Goal: Task Accomplishment & Management: Complete application form

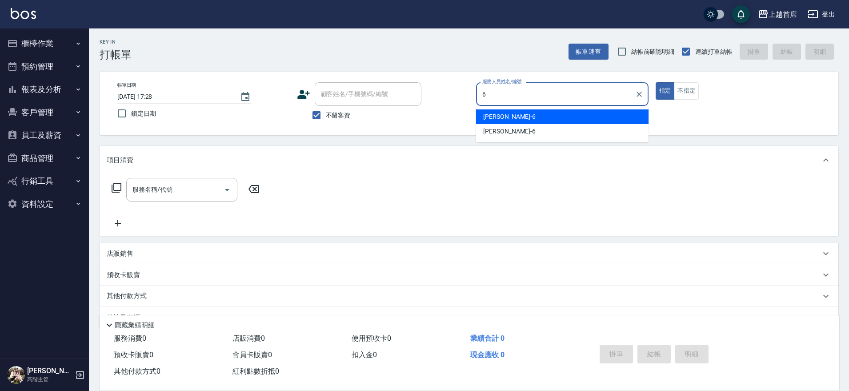
type input "黃苡彤-6"
type button "true"
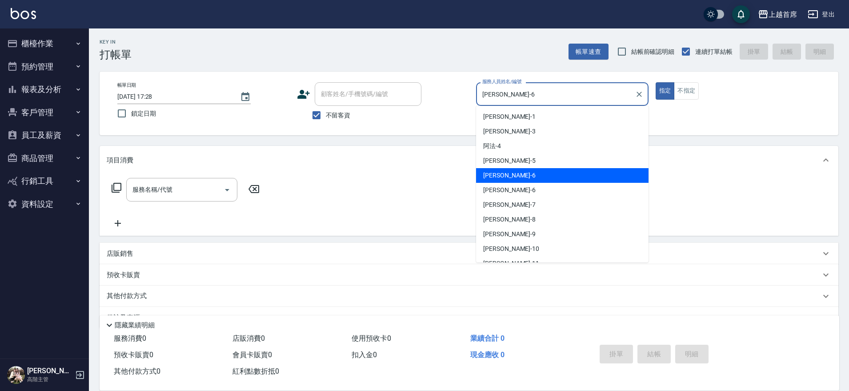
drag, startPoint x: 519, startPoint y: 97, endPoint x: 469, endPoint y: 89, distance: 51.4
click at [469, 89] on div "帳單日期 2025/10/07 17:28 鎖定日期 顧客姓名/手機號碼/編號 顧客姓名/手機號碼/編號 不留客資 服務人員姓名/編號 黃苡彤-6 服務人員姓…" at bounding box center [468, 103] width 717 height 42
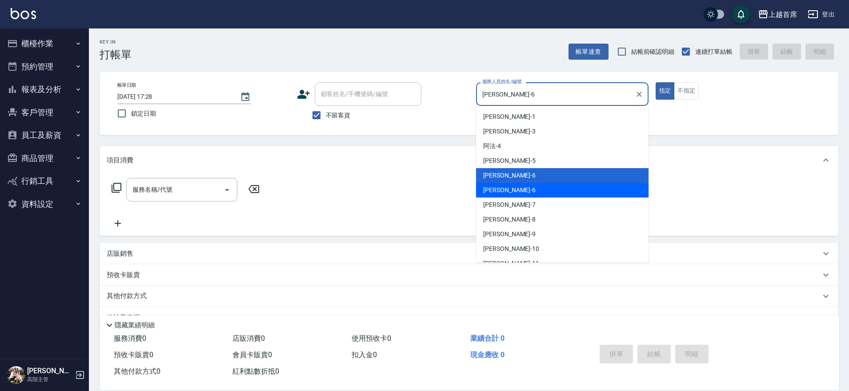
click at [496, 185] on span "Aki -6" at bounding box center [509, 189] width 52 height 9
type input "Aki-6"
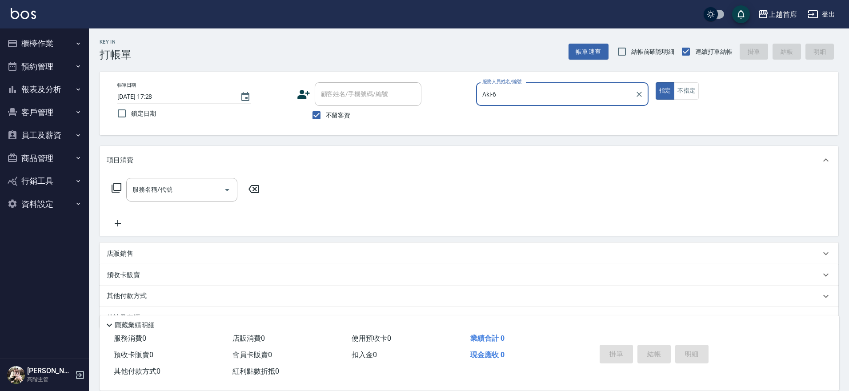
click at [655, 82] on button "指定" at bounding box center [664, 90] width 19 height 17
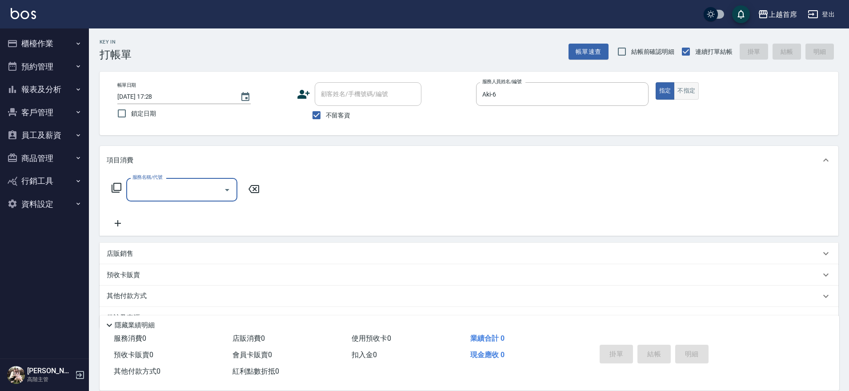
click at [681, 89] on button "不指定" at bounding box center [686, 90] width 25 height 17
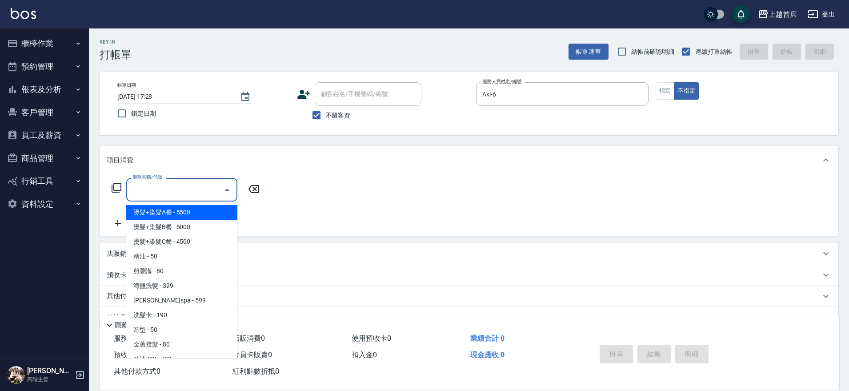
click at [200, 192] on input "服務名稱/代號" at bounding box center [175, 190] width 90 height 16
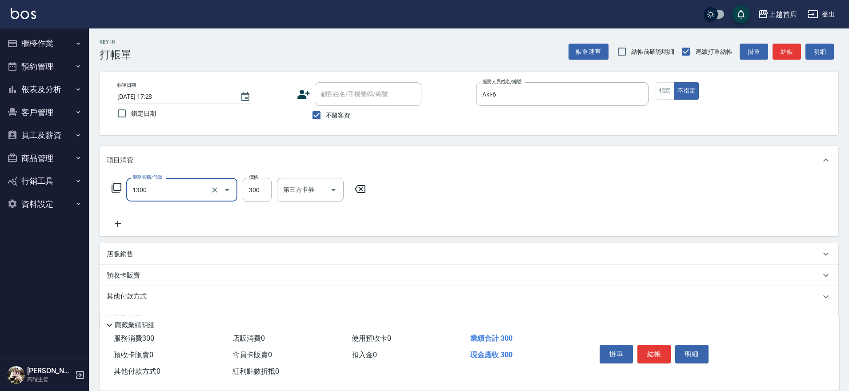
type input "洗髮(1300)"
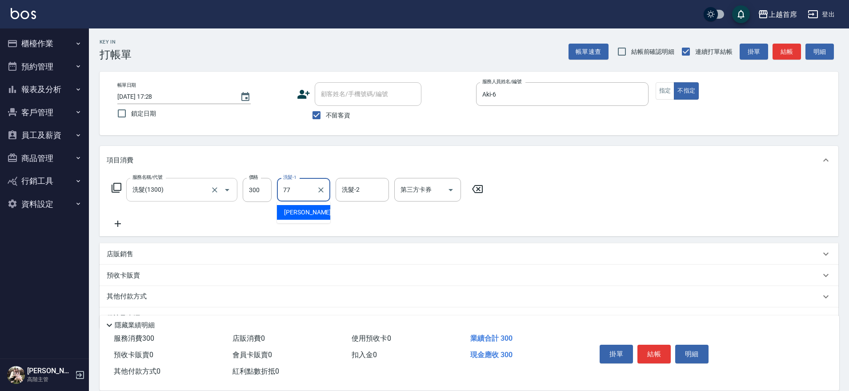
type input "黃品芳-77"
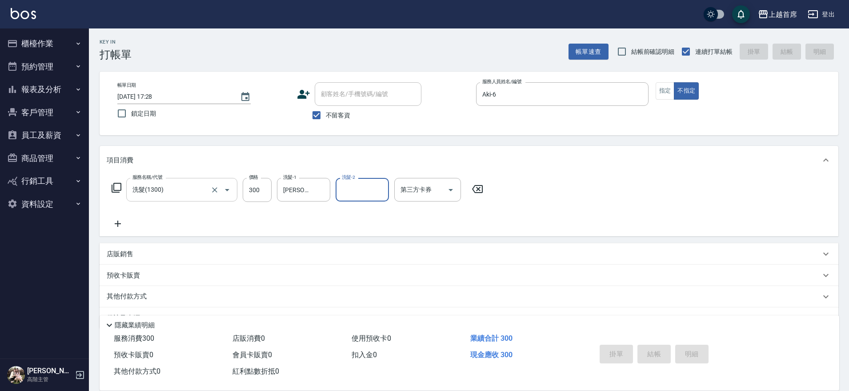
type input "2025/10/07 17:31"
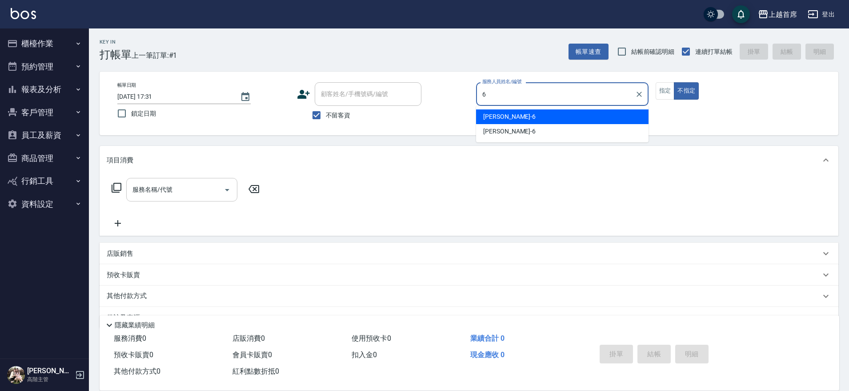
type input "黃苡彤-6"
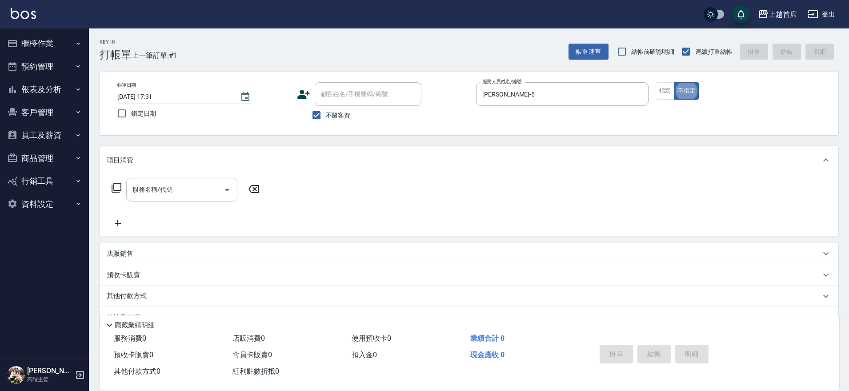
type button "false"
click at [635, 94] on icon "Clear" at bounding box center [639, 94] width 9 height 9
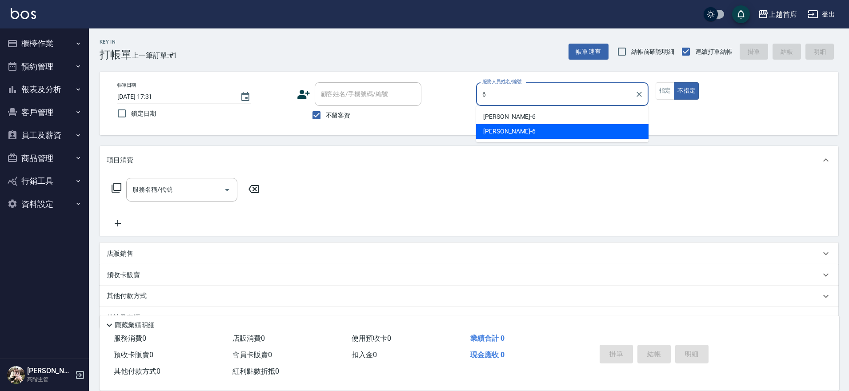
type input "Aki-6"
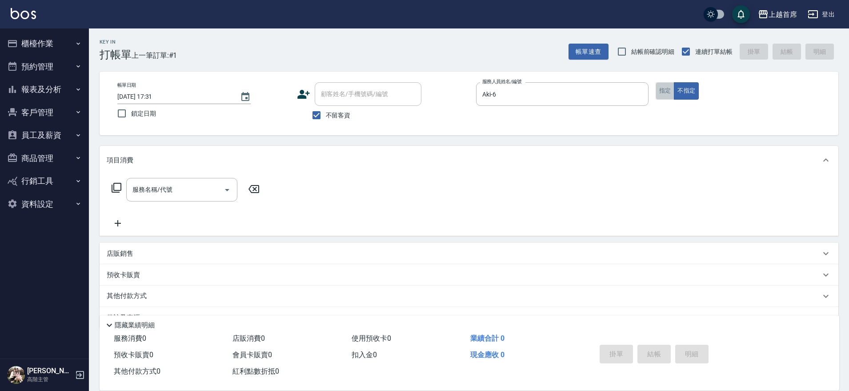
click at [659, 88] on button "指定" at bounding box center [664, 90] width 19 height 17
type input "."
click at [152, 184] on input "服務名稱/代號" at bounding box center [175, 190] width 90 height 16
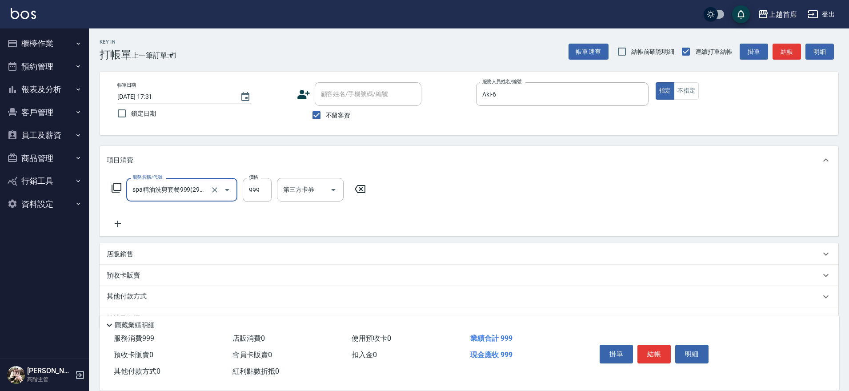
type input "spa精油洗剪套餐999(2999)"
type input "950"
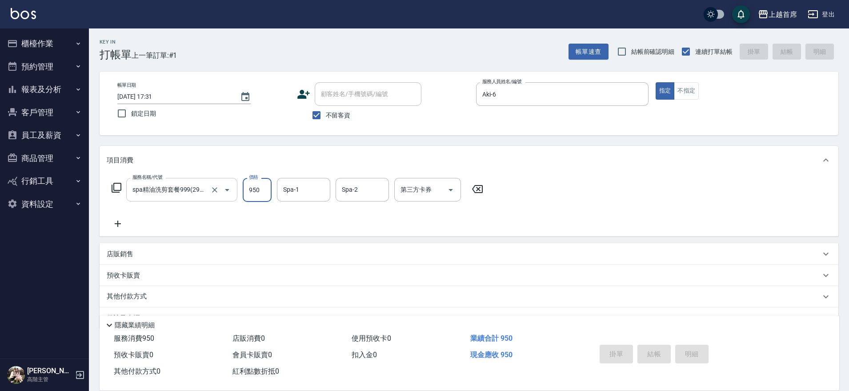
type input "2025/10/07 17:33"
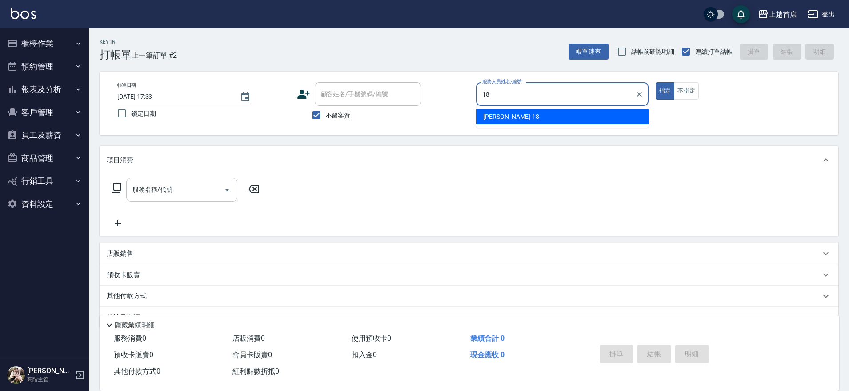
type input "Linda-18"
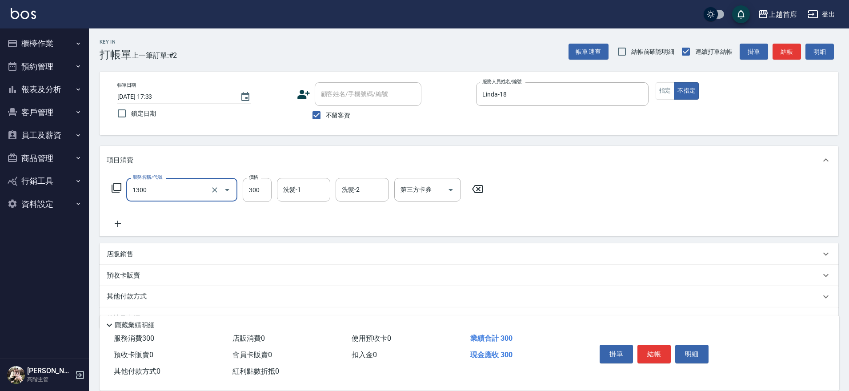
type input "洗髮(1300)"
type input "鄭詩縈-20"
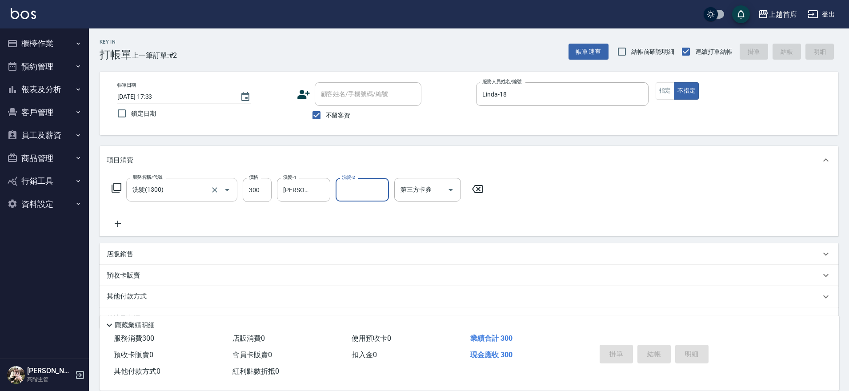
type input "2025/10/07 17:34"
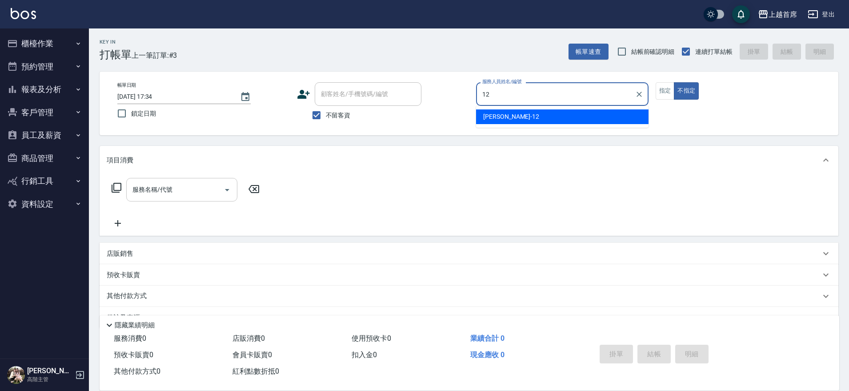
type input "許婕妤-12"
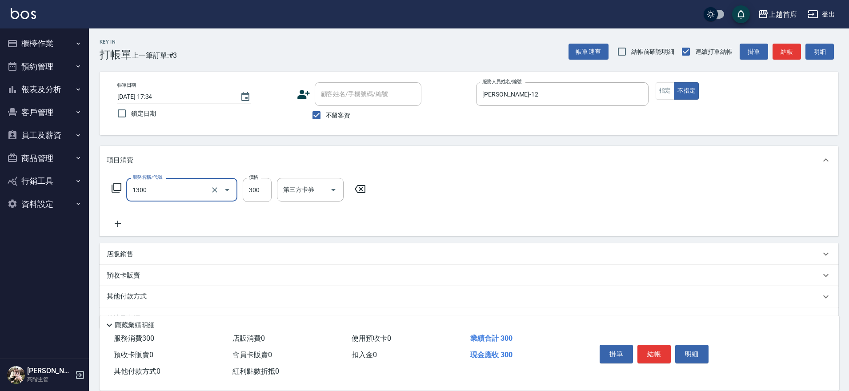
type input "洗髮(1300)"
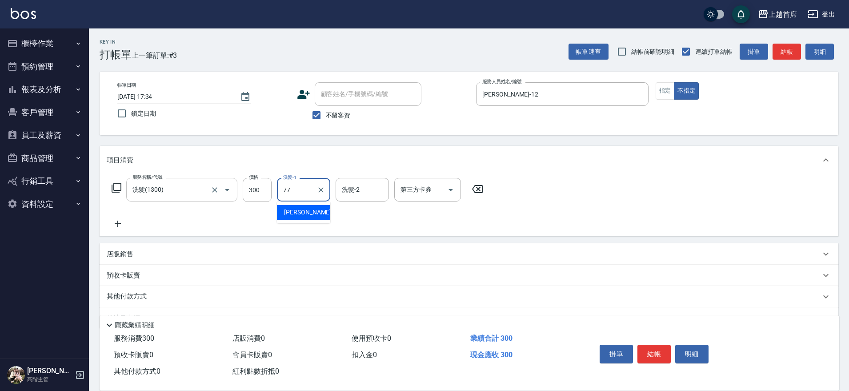
type input "黃品芳-77"
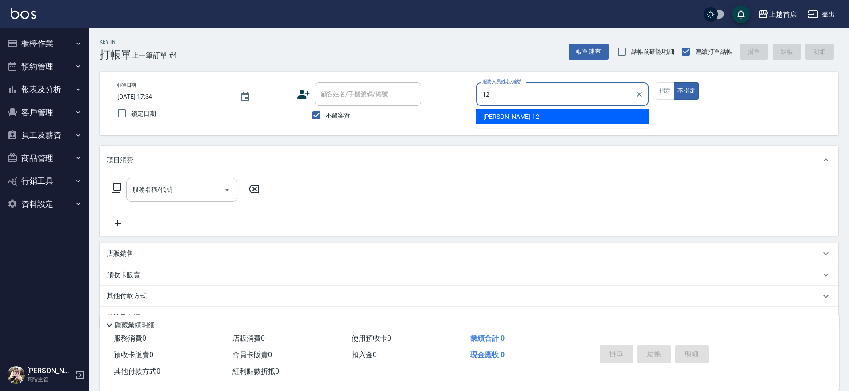
type input "許婕妤-12"
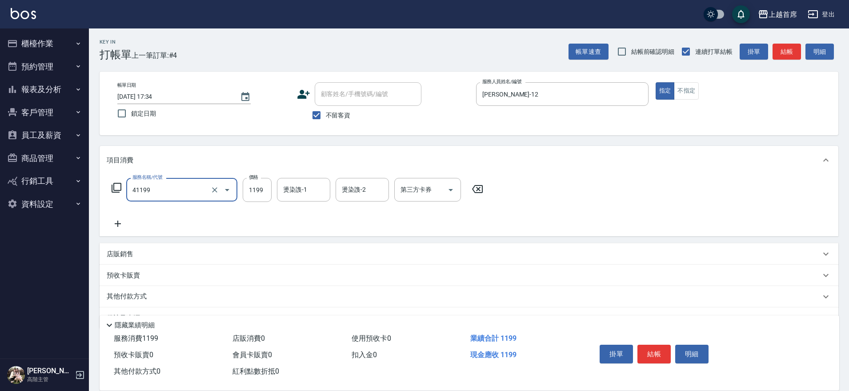
type input "長髮染髮(41199)"
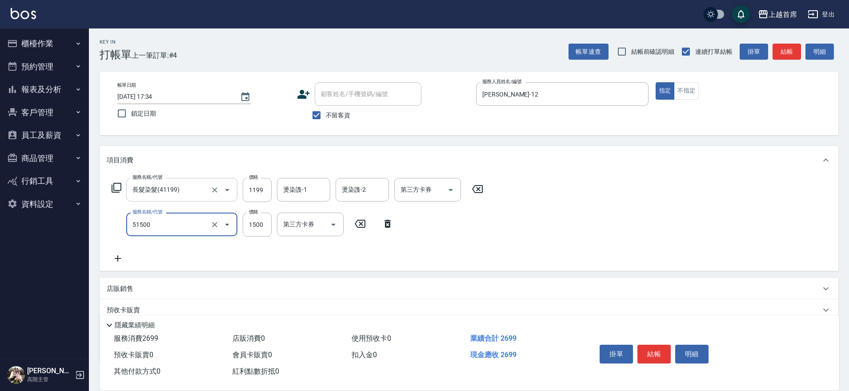
type input "鉑金護髮(51500)"
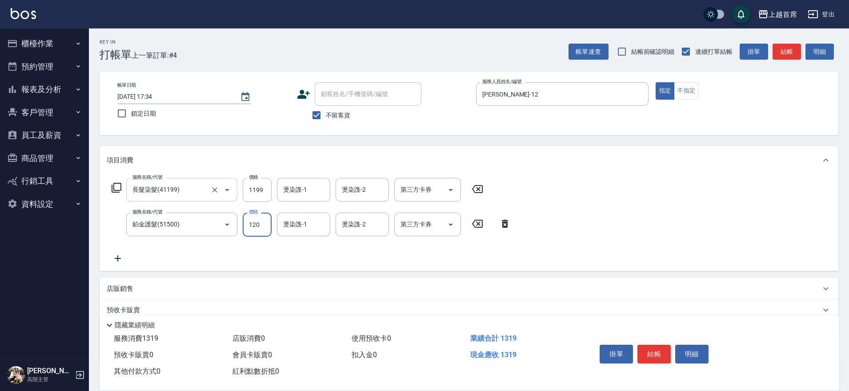
type input "1200"
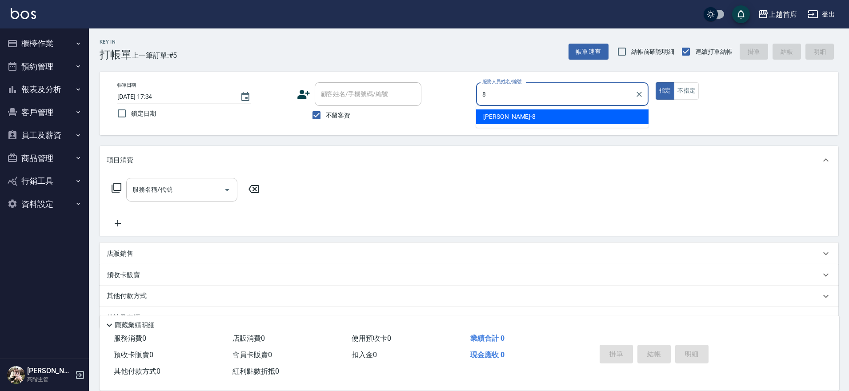
type input "謝凉好-8"
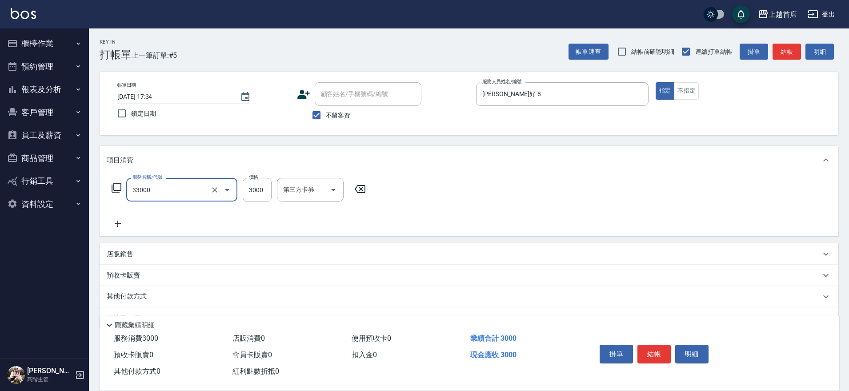
type input "燙髮3000(33000)"
type input "3200"
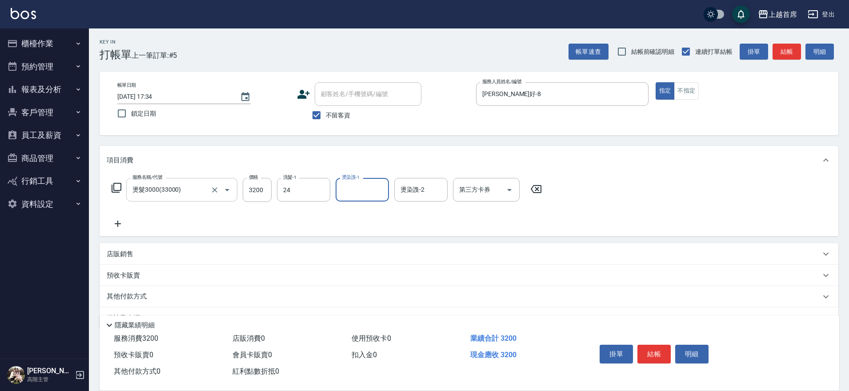
type input "丁于琴-24"
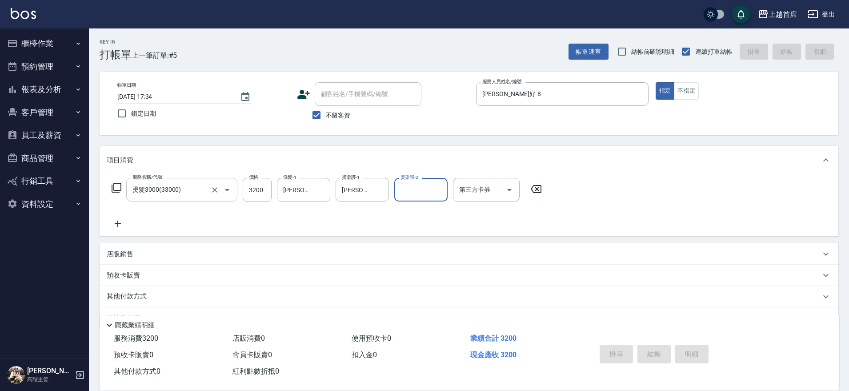
type input "2025/10/07 17:35"
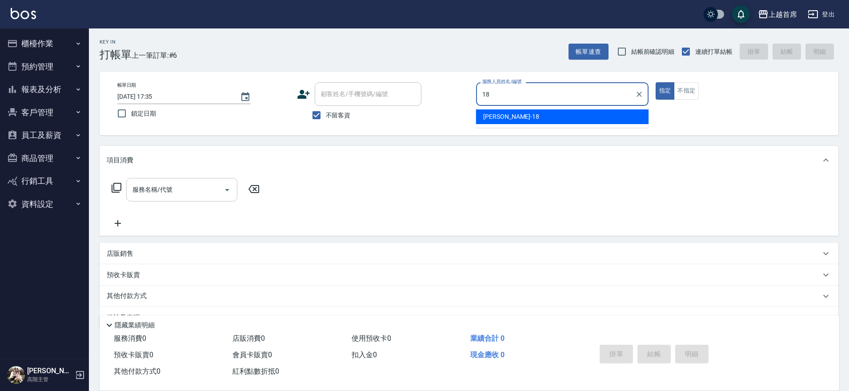
type input "Linda-18"
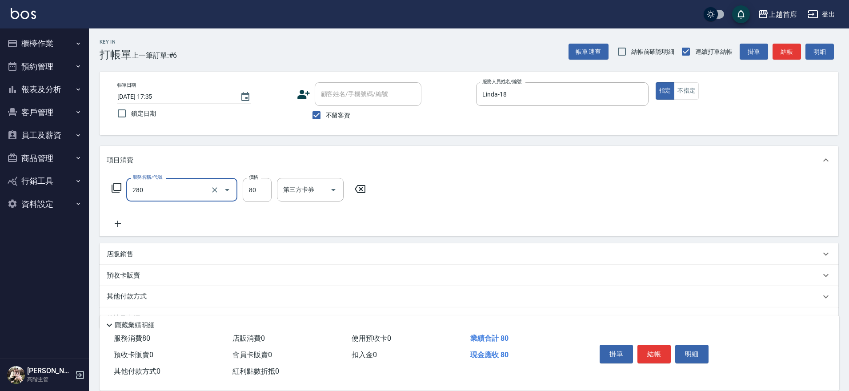
type input "剪瀏海(280)"
type input "120"
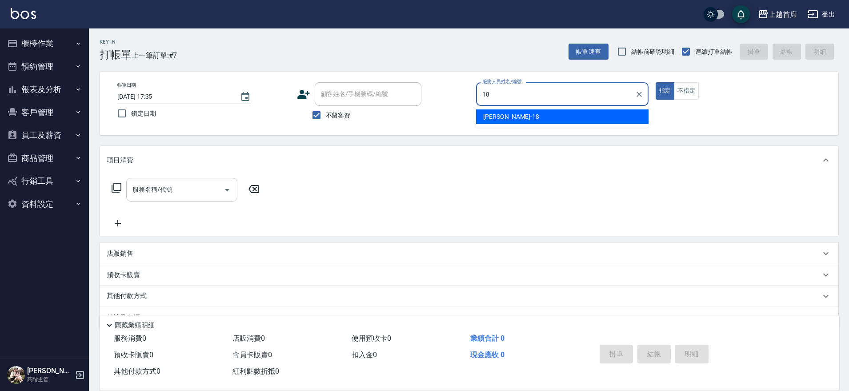
type input "Linda-18"
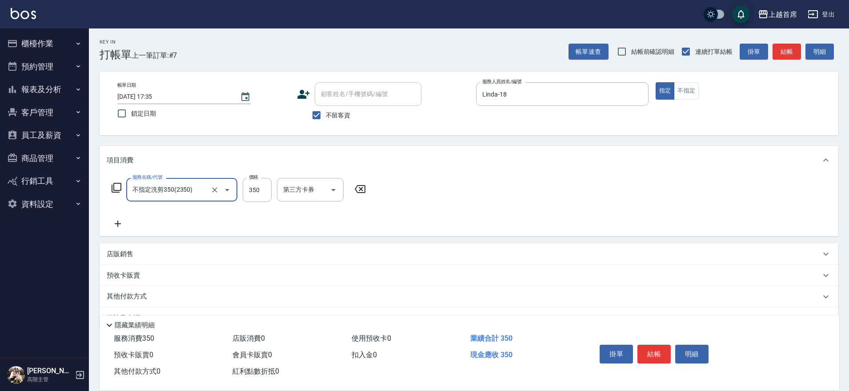
type input "不指定洗剪350(2350)"
type input "600"
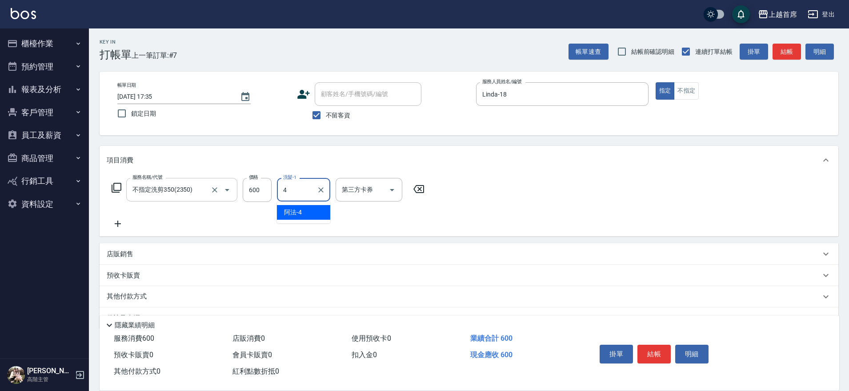
type input "阿法-4"
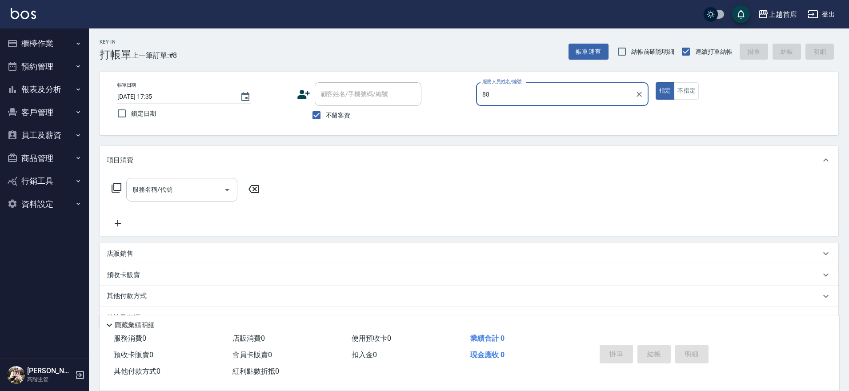
type input "8"
type input "Linda-18"
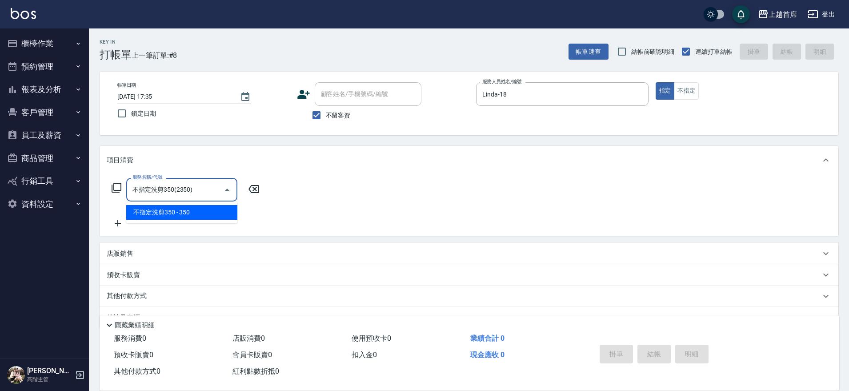
type input "不指定洗剪350(2350)"
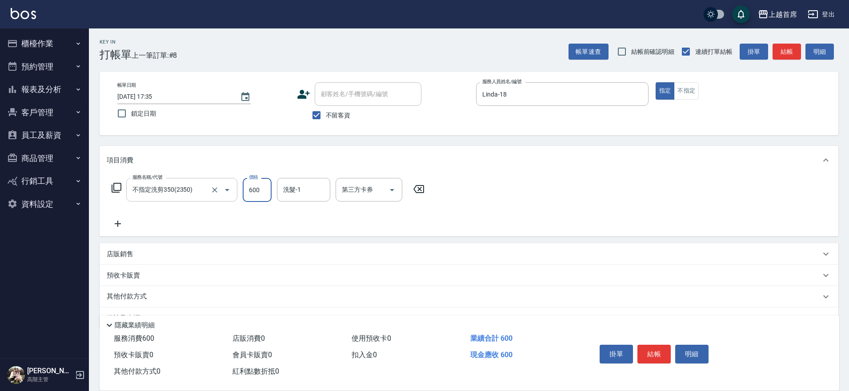
type input "600"
type input "丁于琴-24"
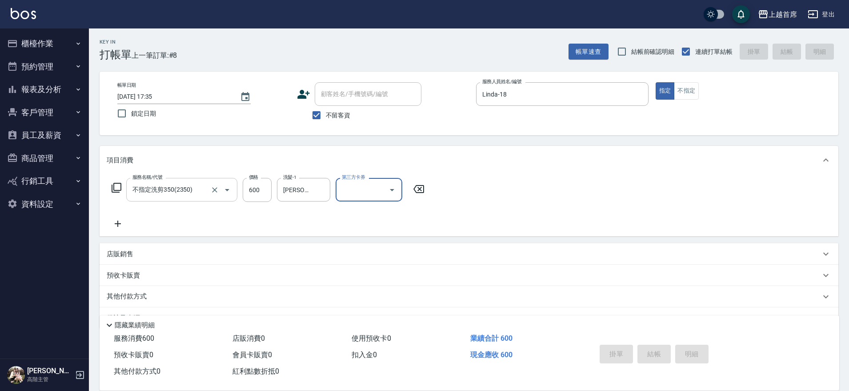
type input "2025/10/07 17:36"
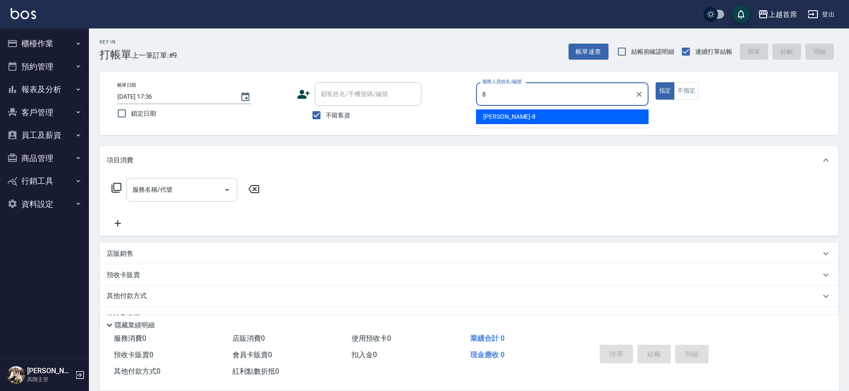
type input "謝凉好-8"
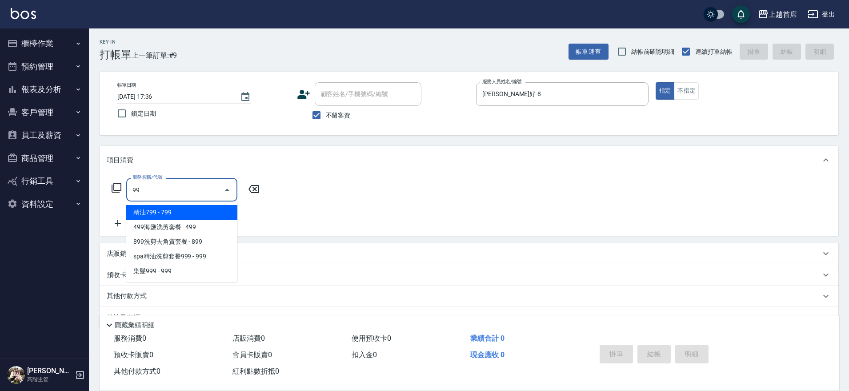
type input "9"
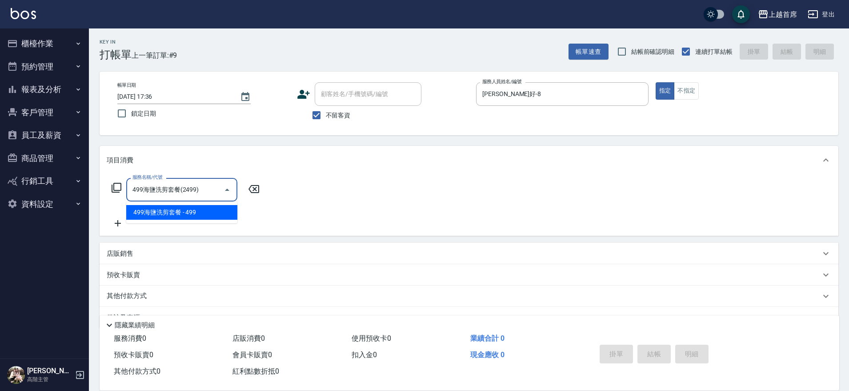
type input "499海鹽洗剪套餐(2499)"
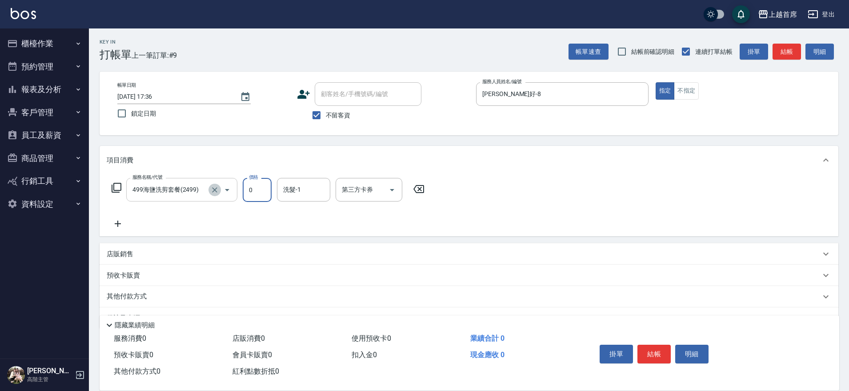
click at [220, 191] on button "Clear" at bounding box center [214, 190] width 12 height 12
type input "0"
type input "海鹽洗剪749(2749)"
type input "999"
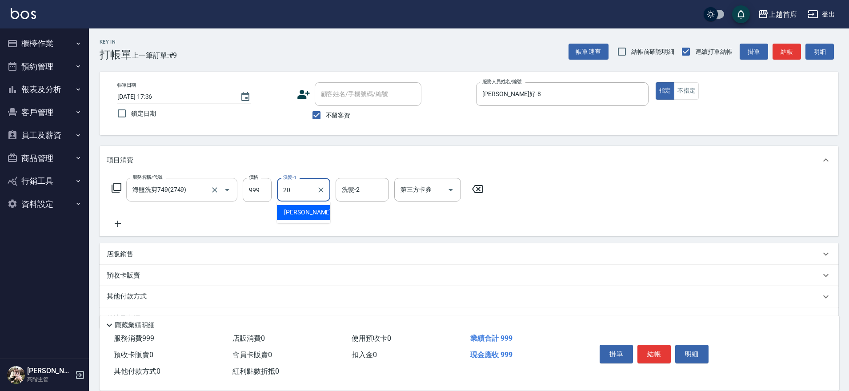
type input "鄭詩縈-20"
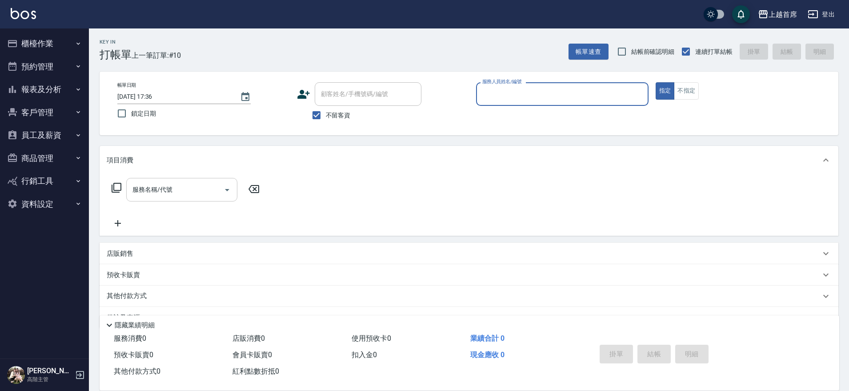
type input "8"
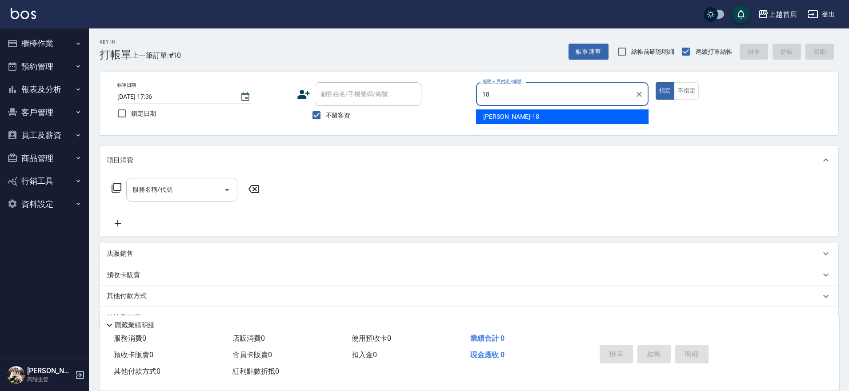
type input "Linda-18"
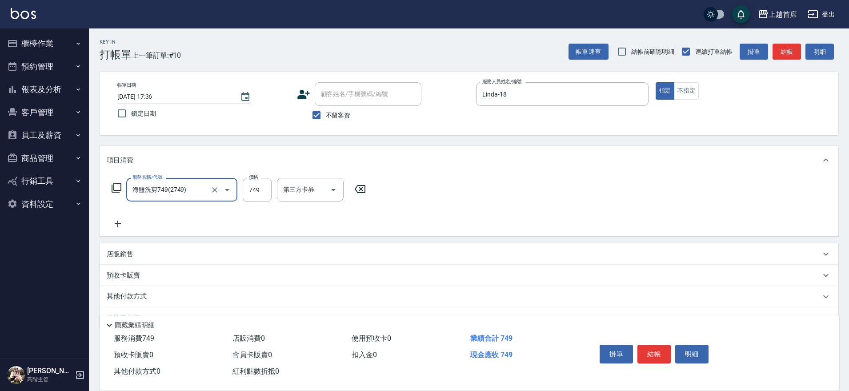
type input "海鹽洗剪749(2749)"
type input "999"
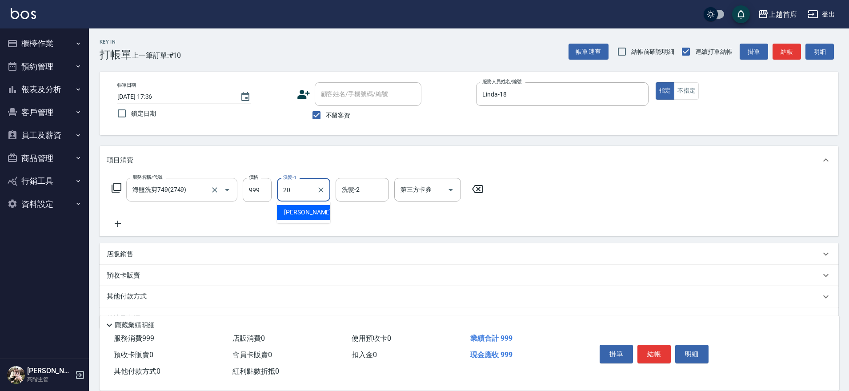
type input "鄭詩縈-20"
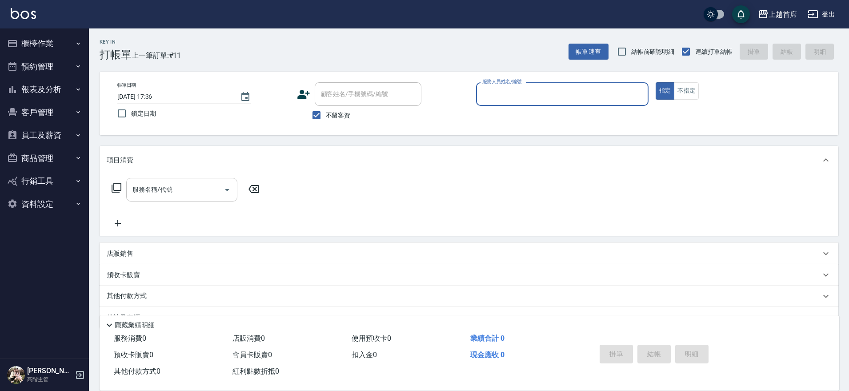
type input "2"
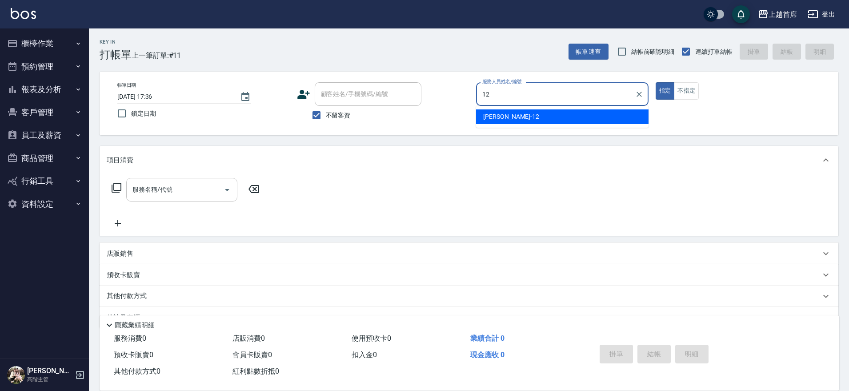
type input "許婕妤-12"
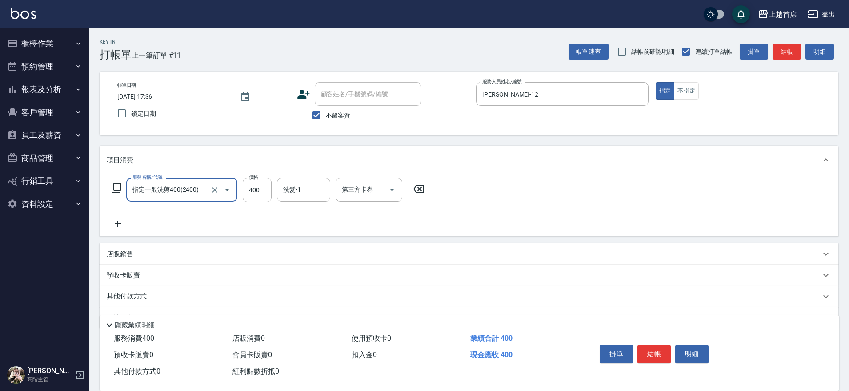
type input "指定一般洗剪400(2400)"
type input "丁于琴-24"
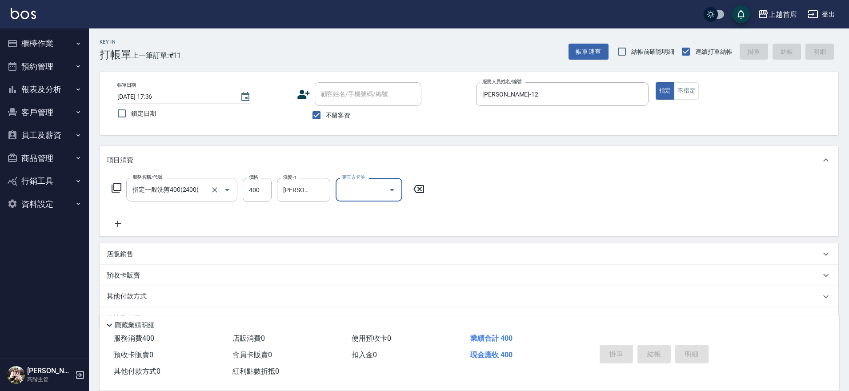
type input "2025/10/07 17:37"
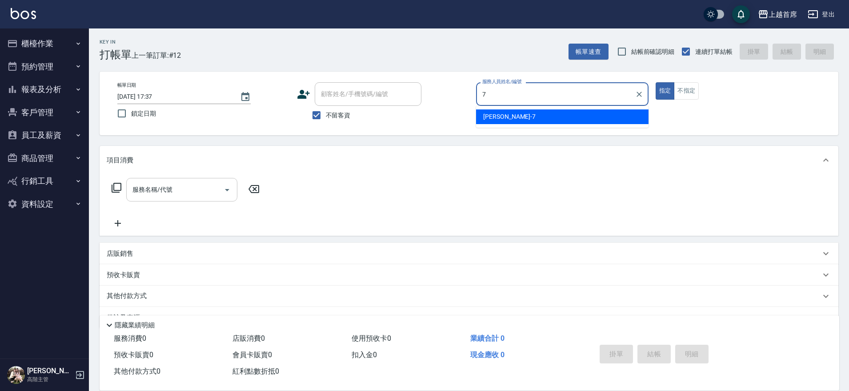
type input "梁佳琳-7"
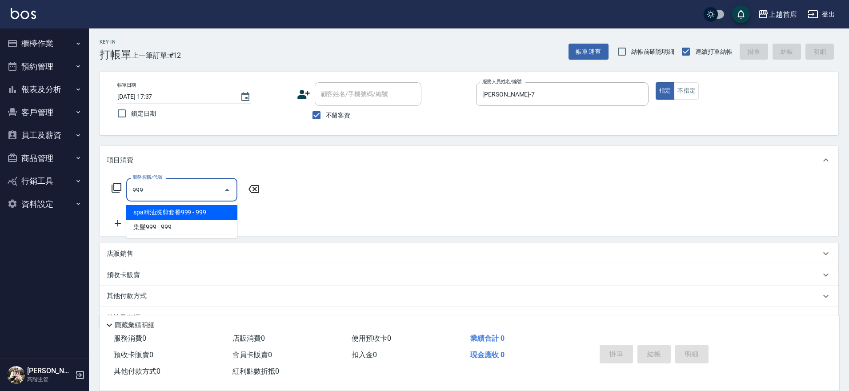
type input "999"
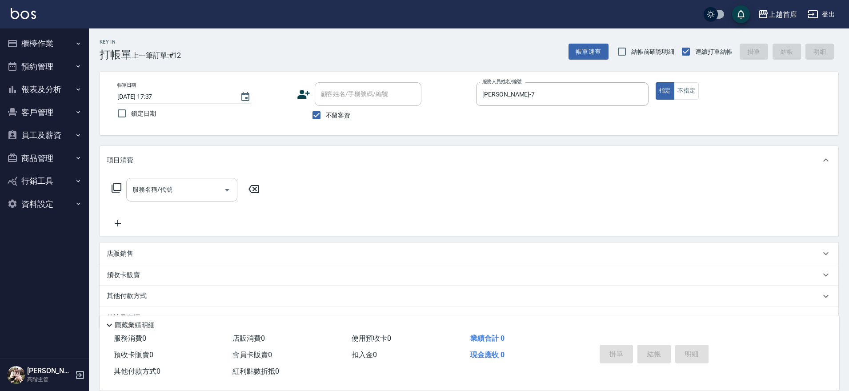
click at [115, 186] on icon at bounding box center [116, 187] width 11 height 11
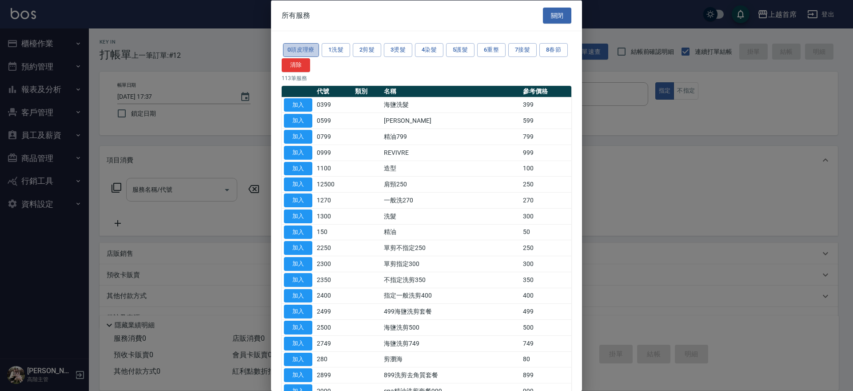
click at [305, 47] on button "0頭皮理療" at bounding box center [301, 50] width 36 height 14
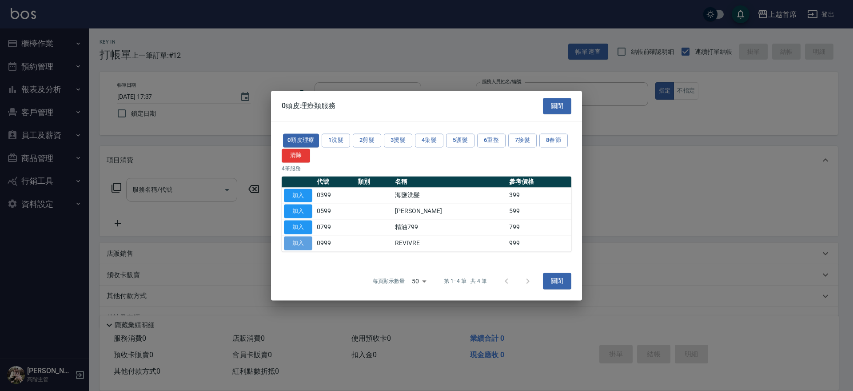
click at [289, 240] on button "加入" at bounding box center [298, 243] width 28 height 14
type input "REVIVRE(0999)"
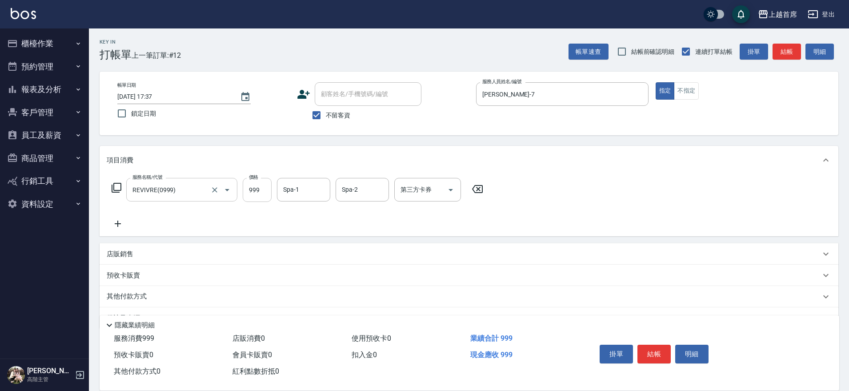
click at [265, 192] on input "999" at bounding box center [257, 190] width 29 height 24
type input "1500"
type input "黃品芳-77"
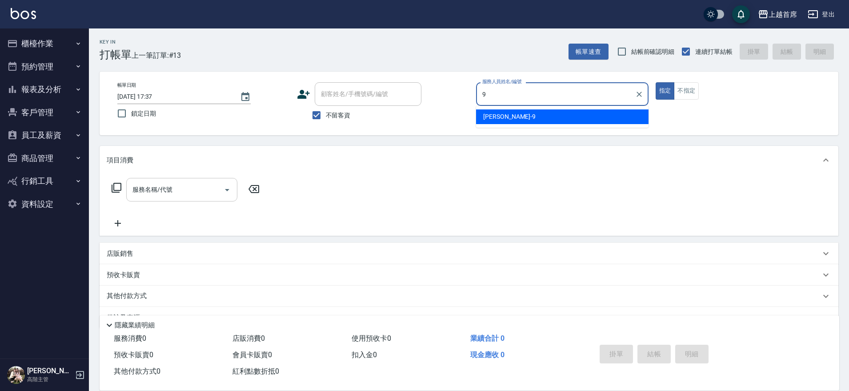
type input "黃鈺婷-9"
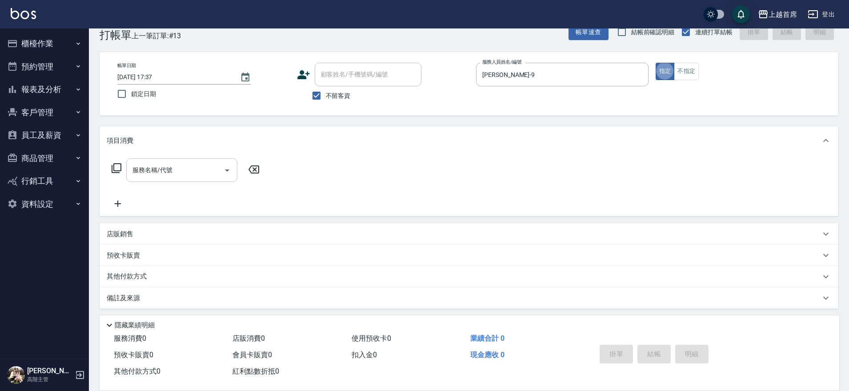
scroll to position [22, 0]
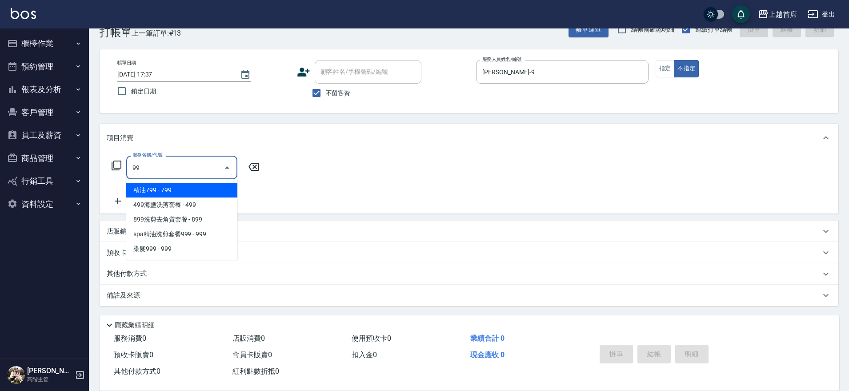
type input "9"
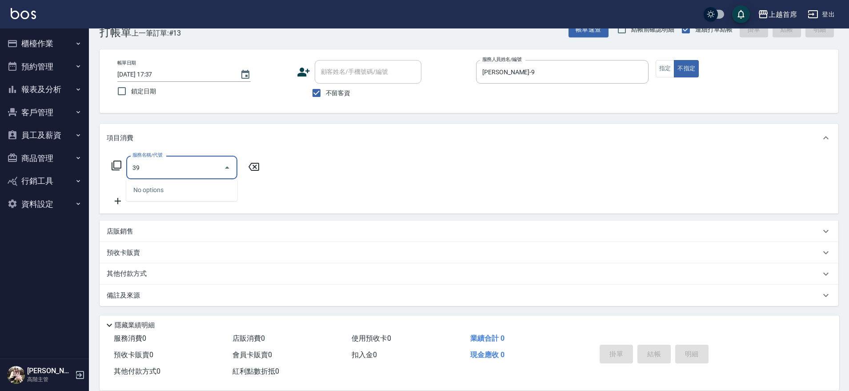
type input "3"
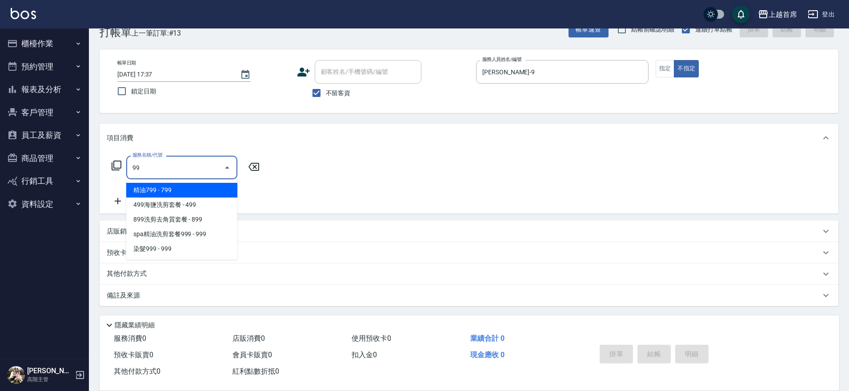
type input "9"
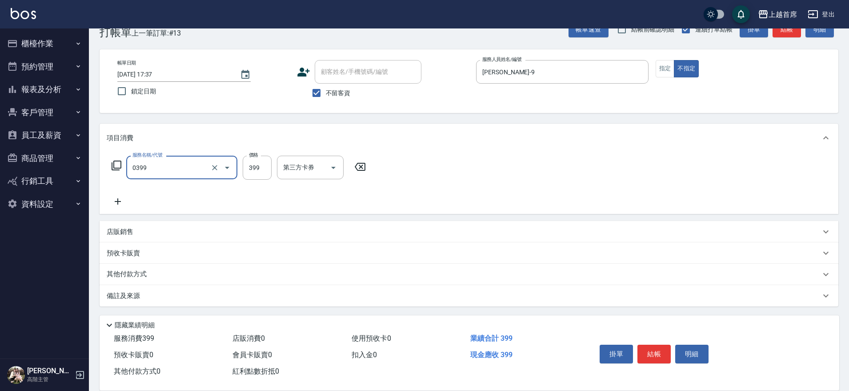
type input "海鹽洗髮(0399)"
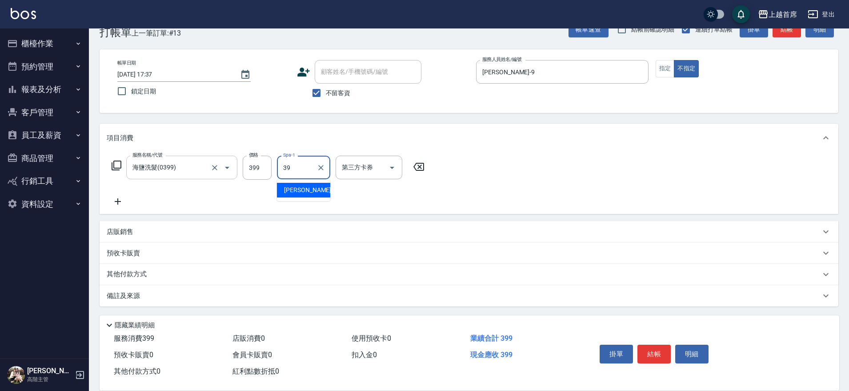
type input "唐羽彤-39"
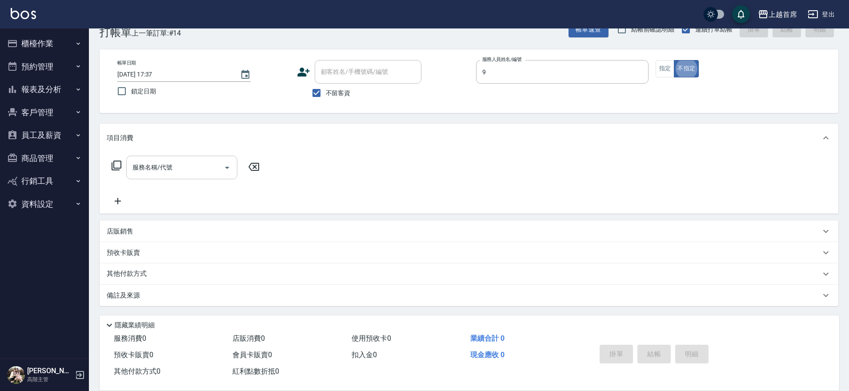
type input "黃鈺婷-9"
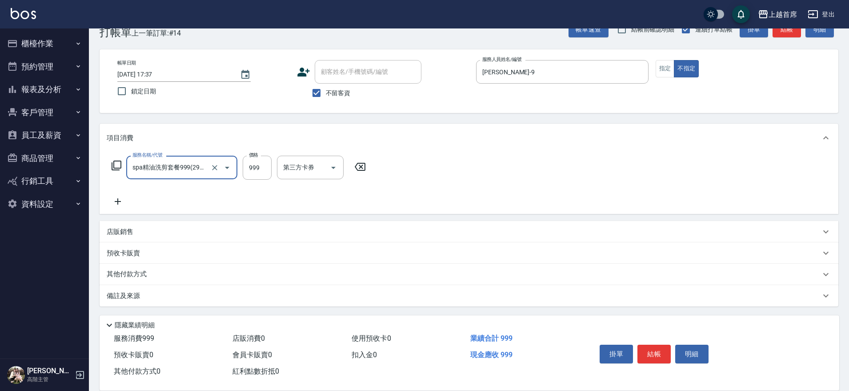
type input "spa精油洗剪套餐999(2999)"
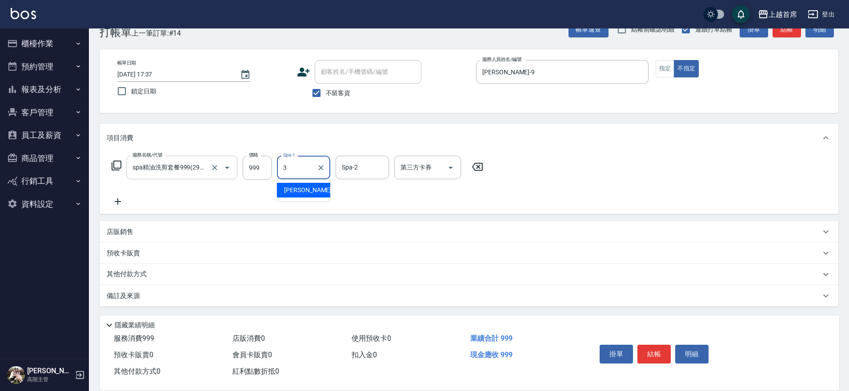
type input "徐丞勛-3"
click at [320, 163] on icon "Clear" at bounding box center [320, 167] width 9 height 9
type input "33"
click at [325, 170] on icon "Clear" at bounding box center [320, 167] width 9 height 9
type input "唐羽彤-39"
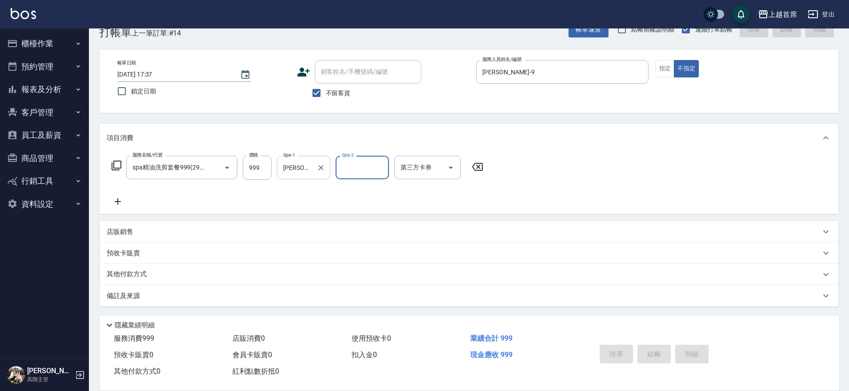
type input "2025/10/07 17:38"
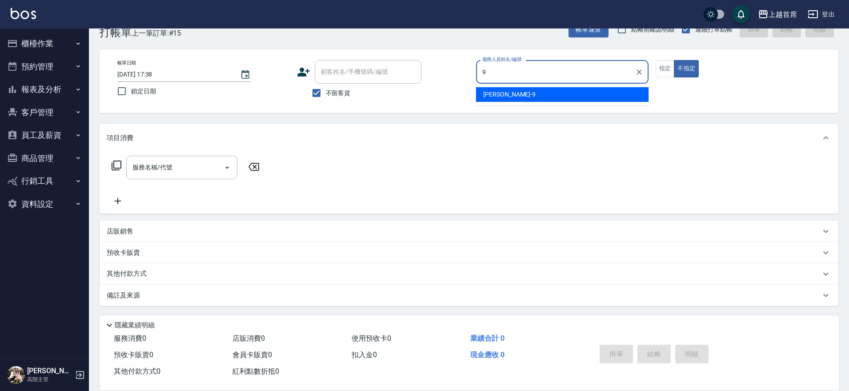
type input "黃鈺婷-9"
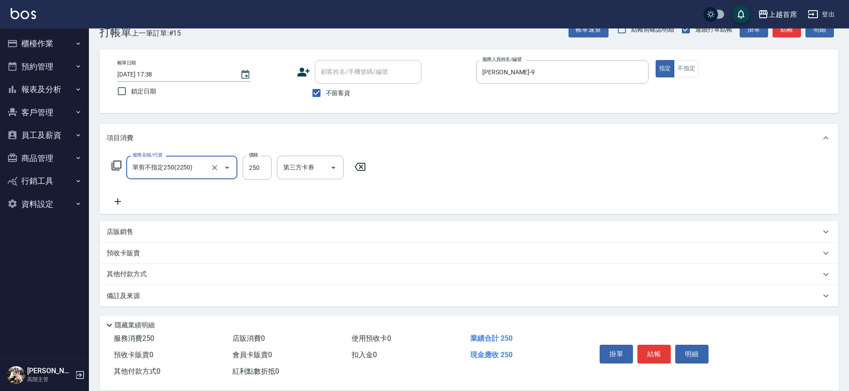
type input "單剪不指定250(2250)"
type input "350"
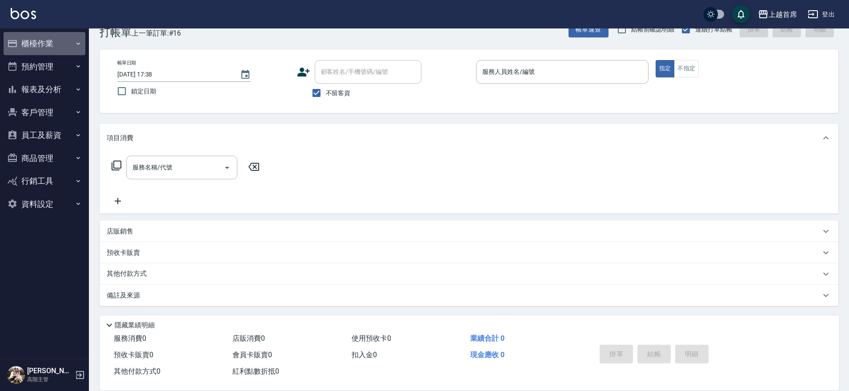
click at [83, 45] on button "櫃檯作業" at bounding box center [45, 43] width 82 height 23
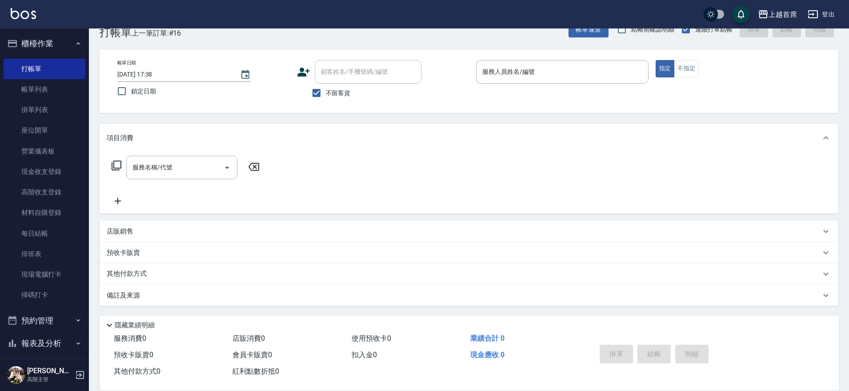
click at [62, 338] on button "報表及分析" at bounding box center [45, 343] width 82 height 23
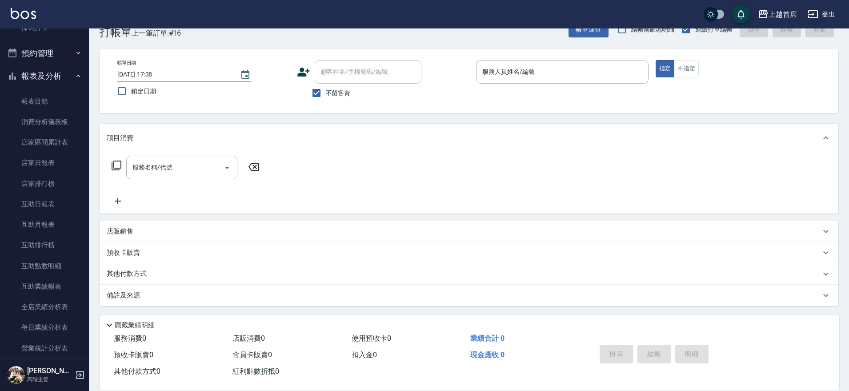
scroll to position [320, 0]
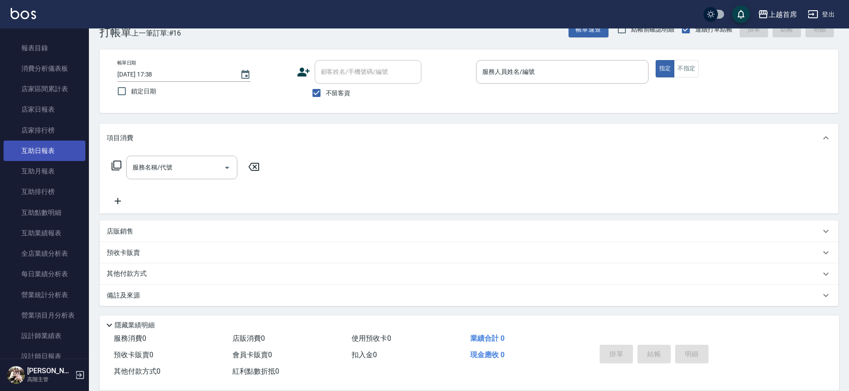
click at [45, 150] on link "互助日報表" at bounding box center [45, 150] width 82 height 20
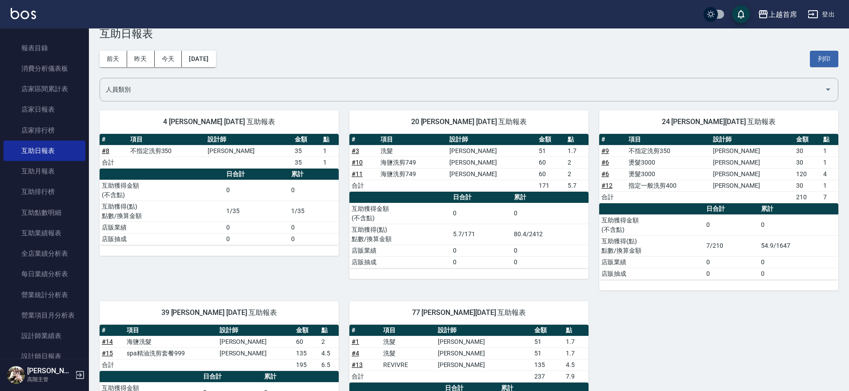
scroll to position [20, 0]
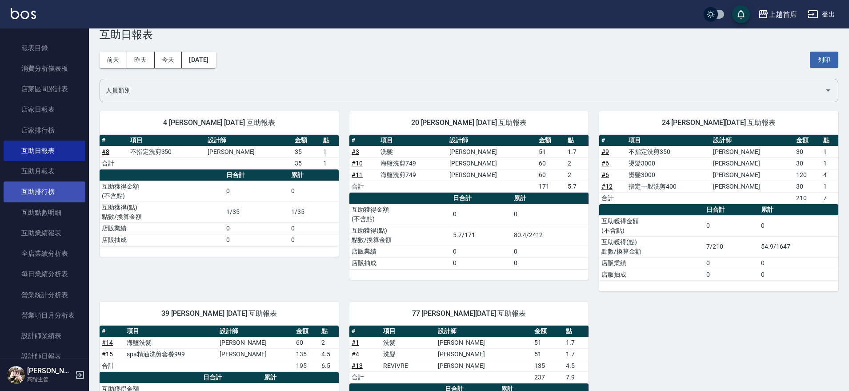
click at [64, 188] on link "互助排行榜" at bounding box center [45, 191] width 82 height 20
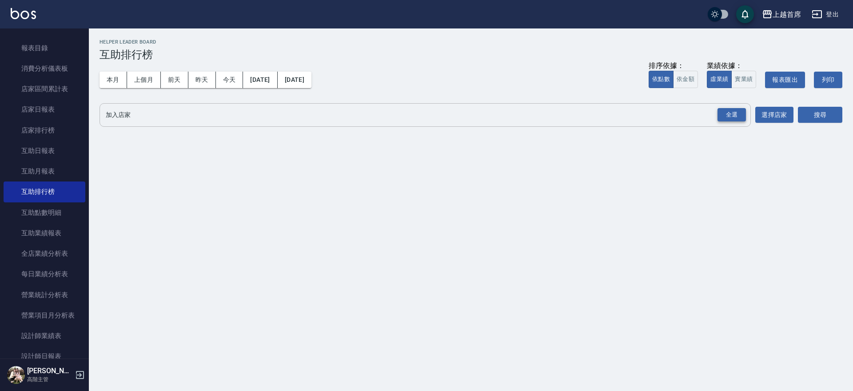
click at [719, 114] on div "全選" at bounding box center [732, 115] width 28 height 14
click at [807, 113] on button "搜尋" at bounding box center [820, 115] width 44 height 16
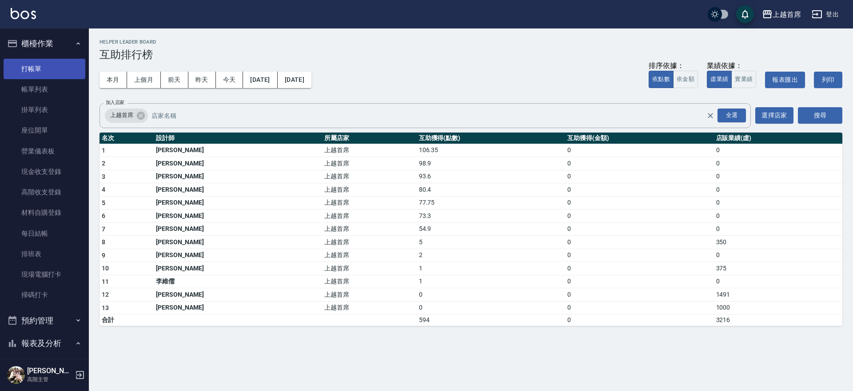
click at [52, 64] on link "打帳單" at bounding box center [45, 69] width 82 height 20
